Goal: Task Accomplishment & Management: Manage account settings

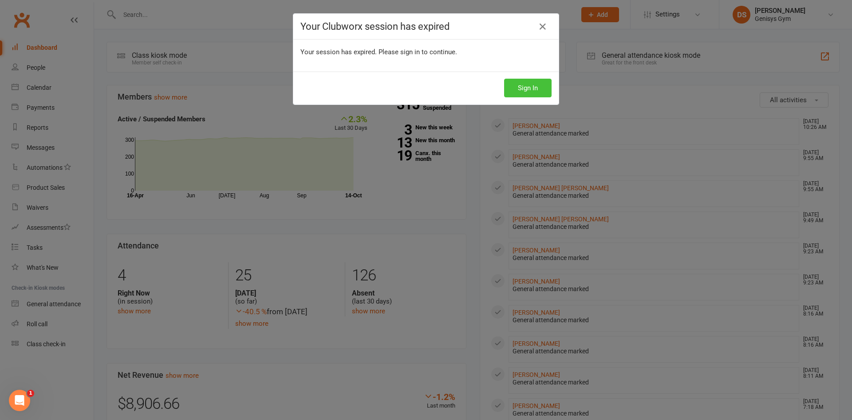
click at [511, 84] on button "Sign In" at bounding box center [528, 88] width 48 height 19
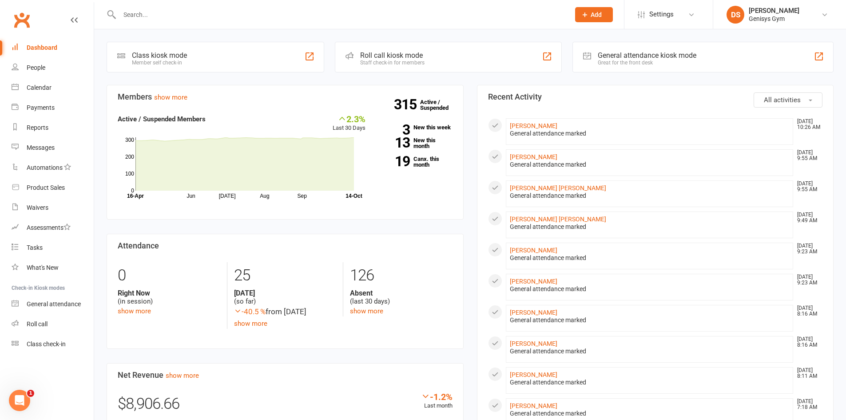
click at [230, 9] on input "text" at bounding box center [340, 14] width 447 height 12
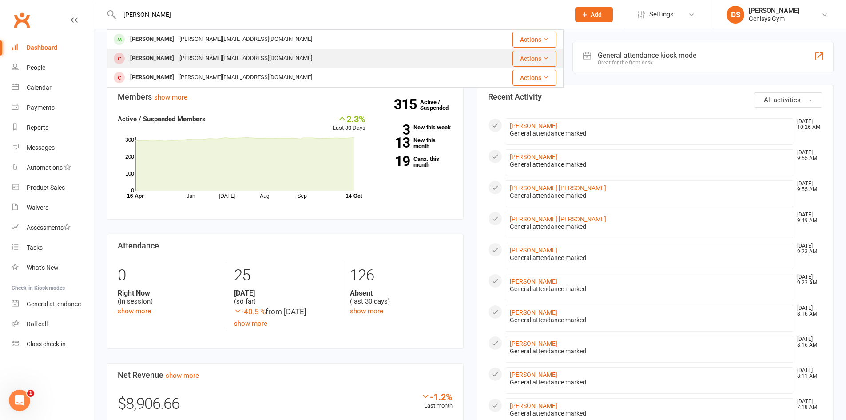
type input "[PERSON_NAME]"
click at [309, 61] on div "[PERSON_NAME] [PERSON_NAME][EMAIL_ADDRESS][DOMAIN_NAME]" at bounding box center [290, 58] width 366 height 18
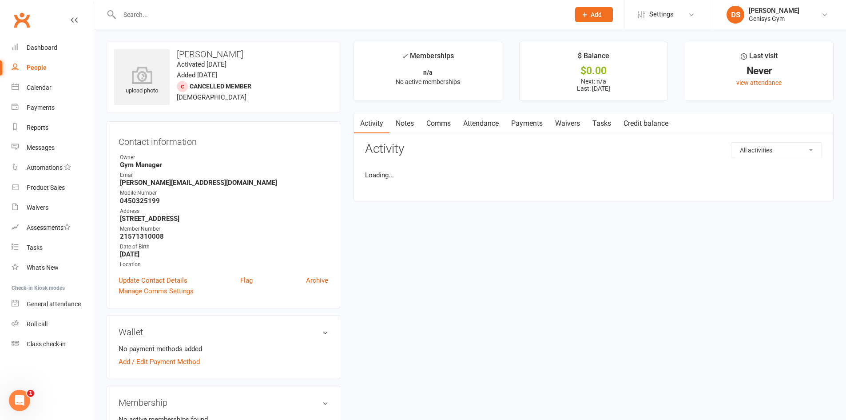
click at [253, 17] on input "text" at bounding box center [340, 14] width 447 height 12
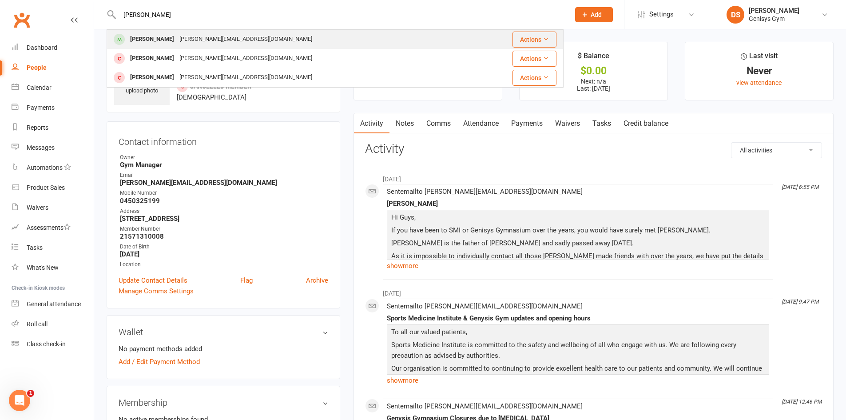
type input "[PERSON_NAME]"
click at [192, 35] on div "[PERSON_NAME][EMAIL_ADDRESS][DOMAIN_NAME]" at bounding box center [246, 39] width 138 height 13
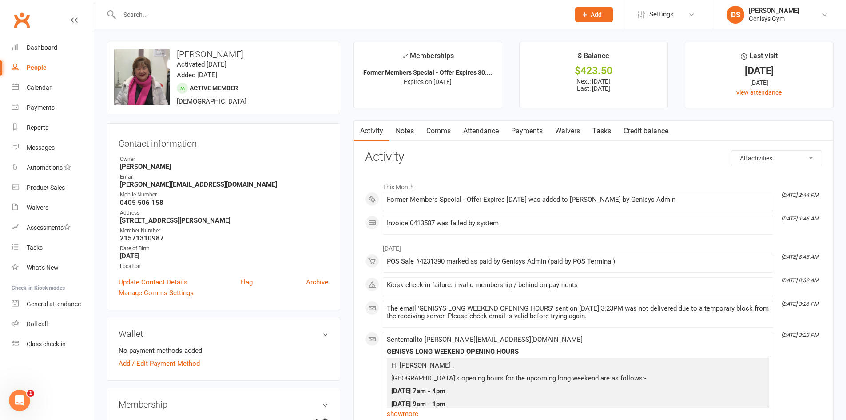
click at [525, 133] on link "Payments" at bounding box center [527, 131] width 44 height 20
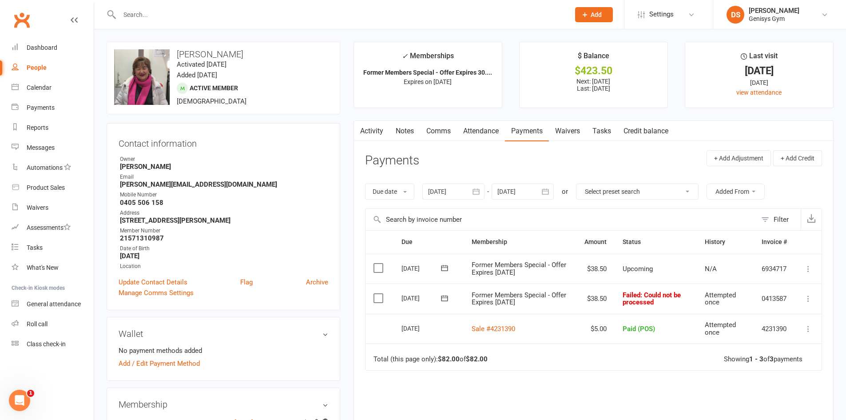
click at [811, 295] on icon at bounding box center [808, 298] width 9 height 9
click at [783, 330] on link "Mark as Paid (POS)" at bounding box center [769, 334] width 88 height 18
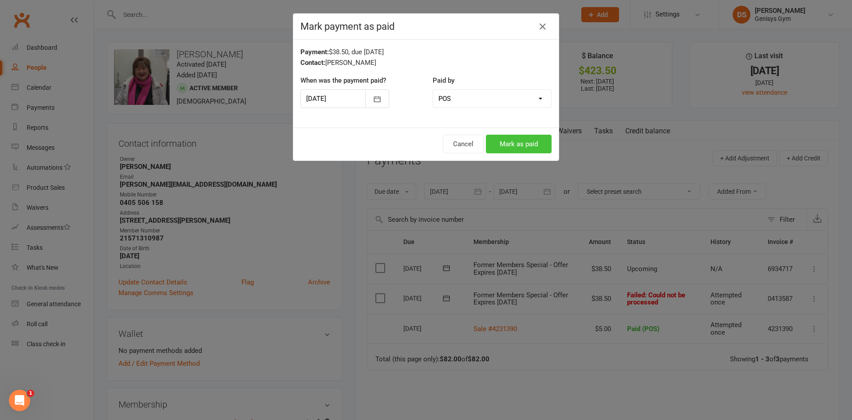
click at [521, 143] on button "Mark as paid" at bounding box center [519, 144] width 66 height 19
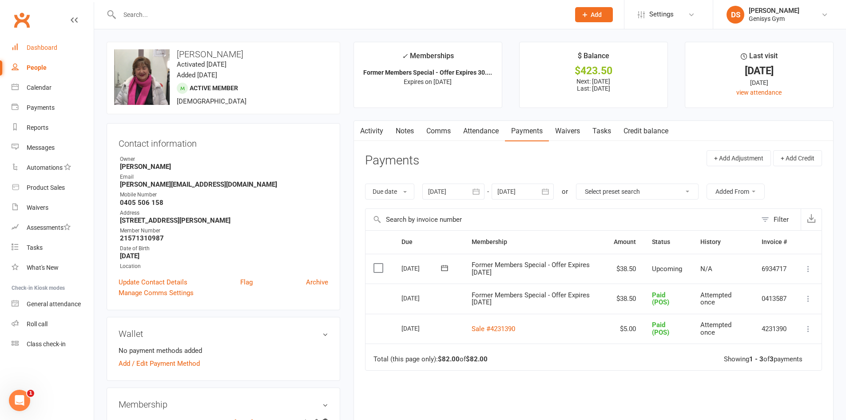
click at [49, 50] on div "Dashboard" at bounding box center [42, 47] width 31 height 7
